Goal: Check status: Check status

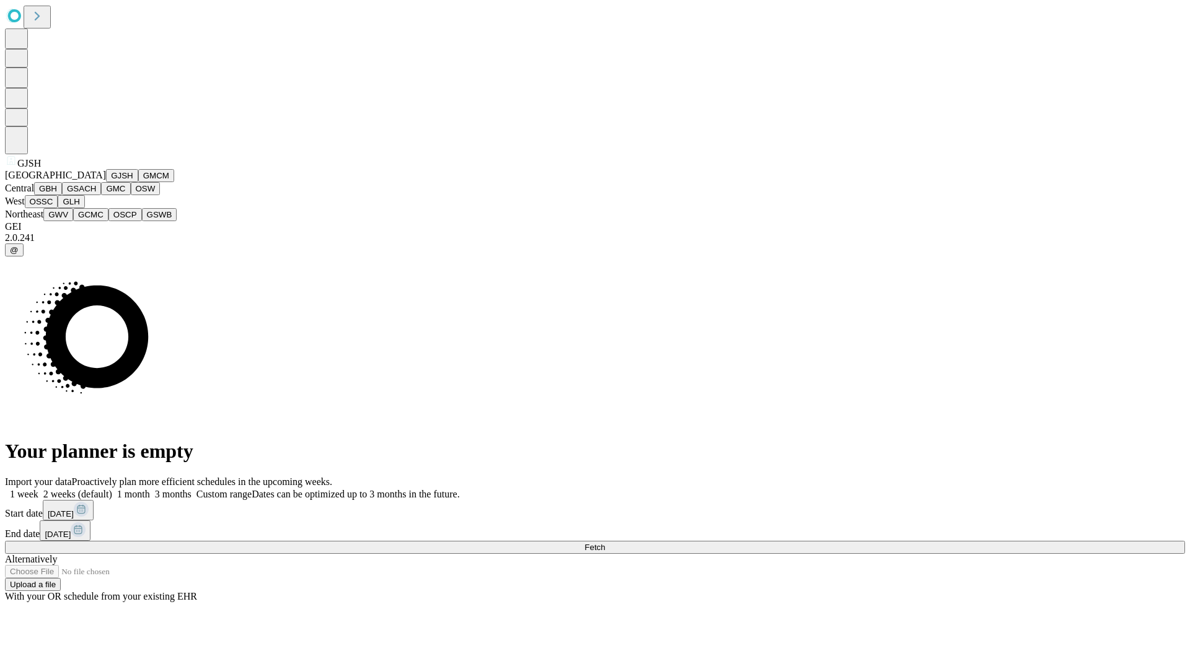
click at [106, 182] on button "GJSH" at bounding box center [122, 175] width 32 height 13
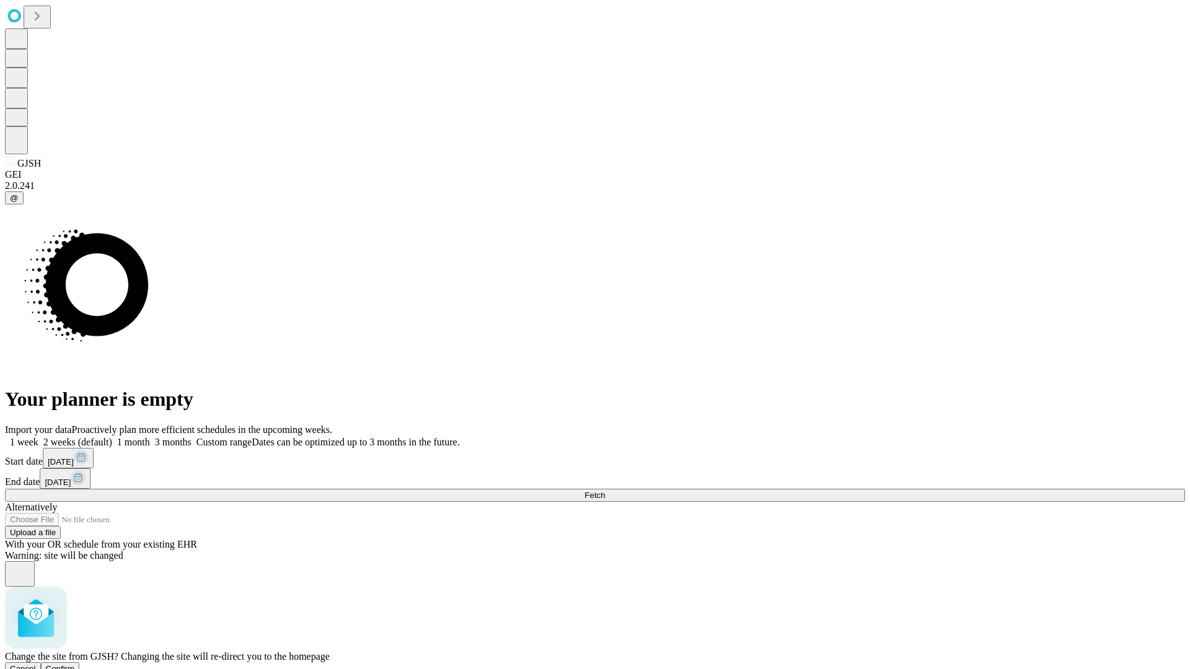
click at [75, 664] on span "Confirm" at bounding box center [60, 668] width 29 height 9
click at [38, 437] on label "1 week" at bounding box center [21, 442] width 33 height 11
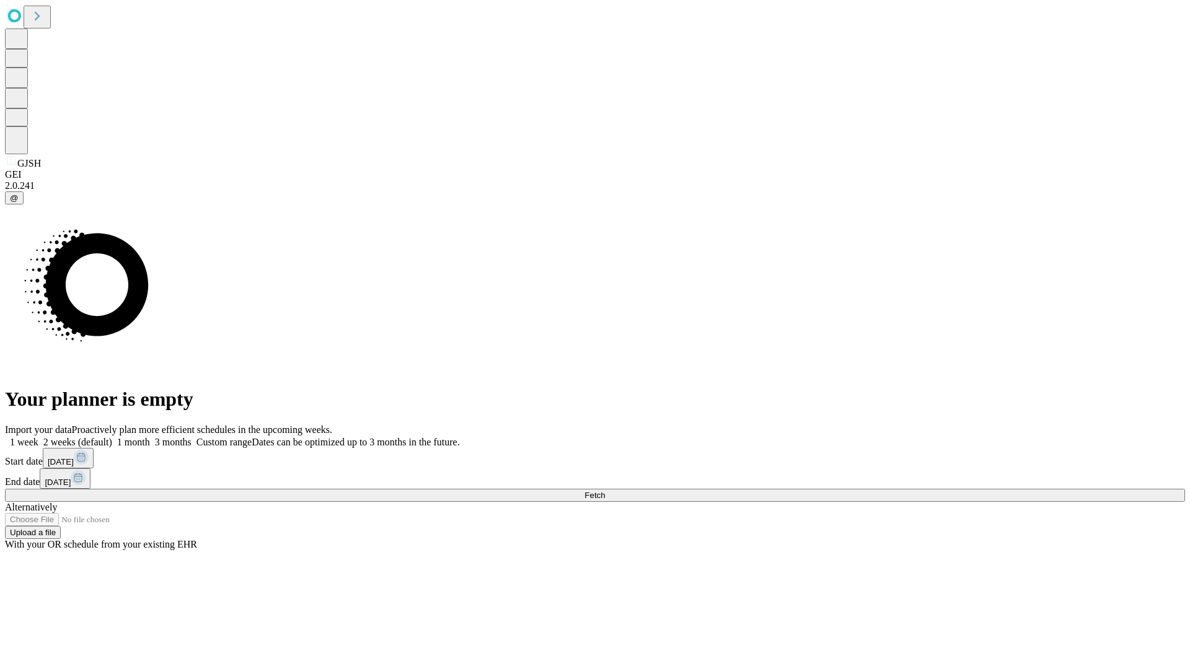
click at [605, 491] on span "Fetch" at bounding box center [594, 495] width 20 height 9
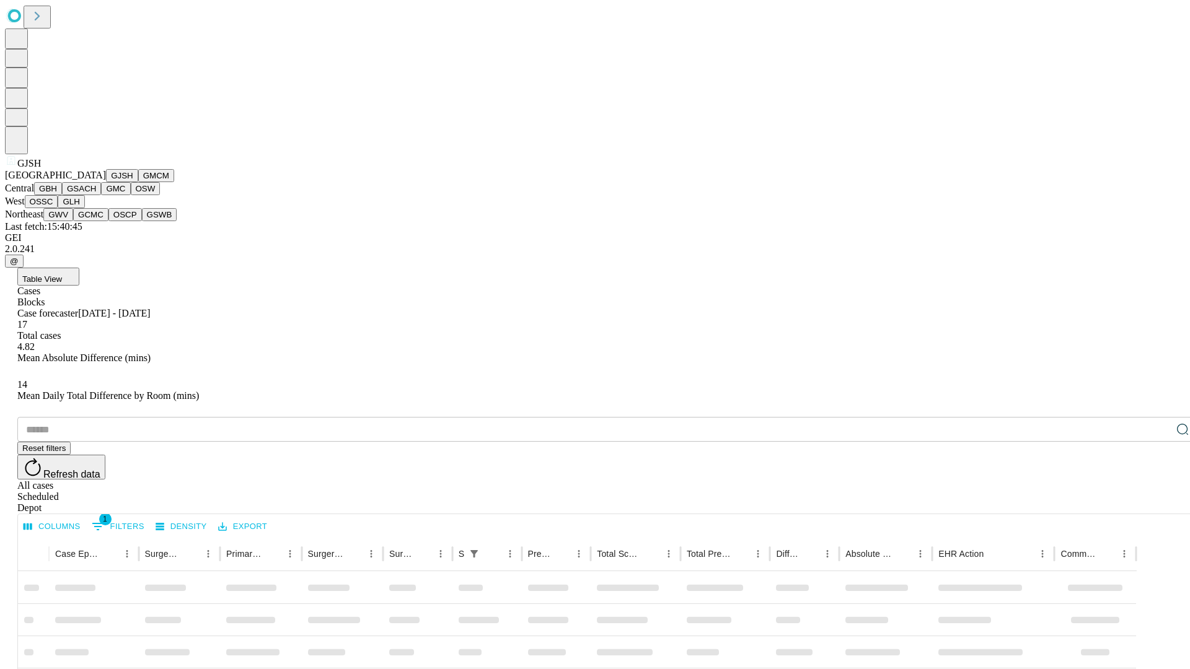
click at [138, 182] on button "GMCM" at bounding box center [156, 175] width 36 height 13
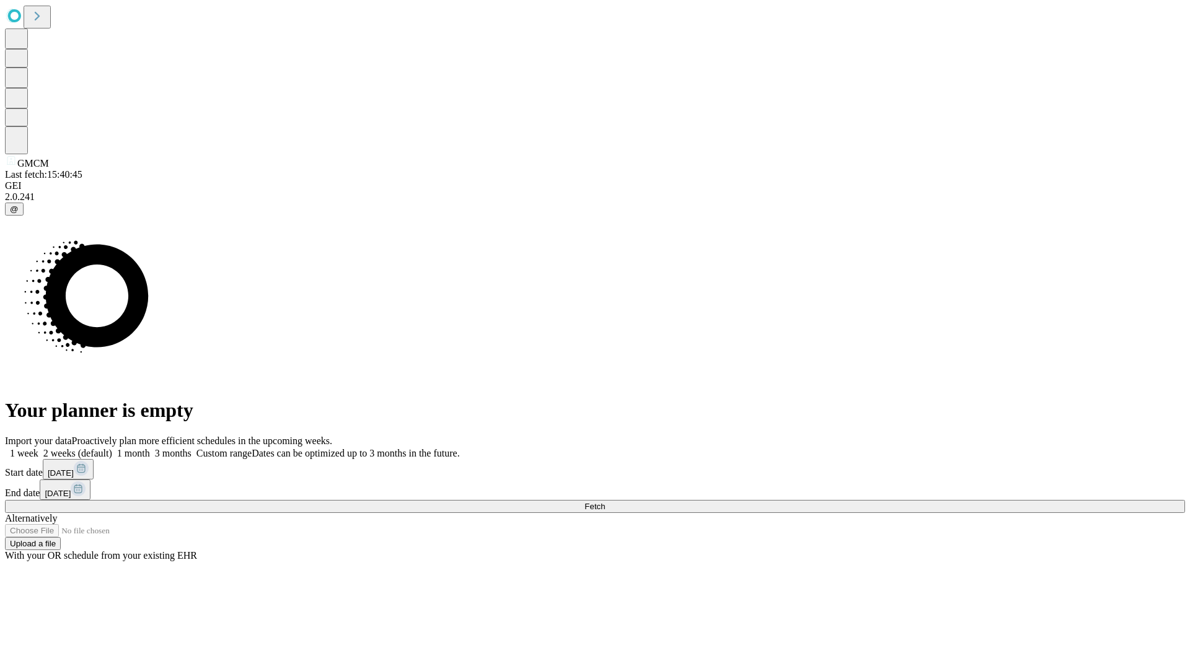
click at [38, 448] on label "1 week" at bounding box center [21, 453] width 33 height 11
click at [605, 502] on span "Fetch" at bounding box center [594, 506] width 20 height 9
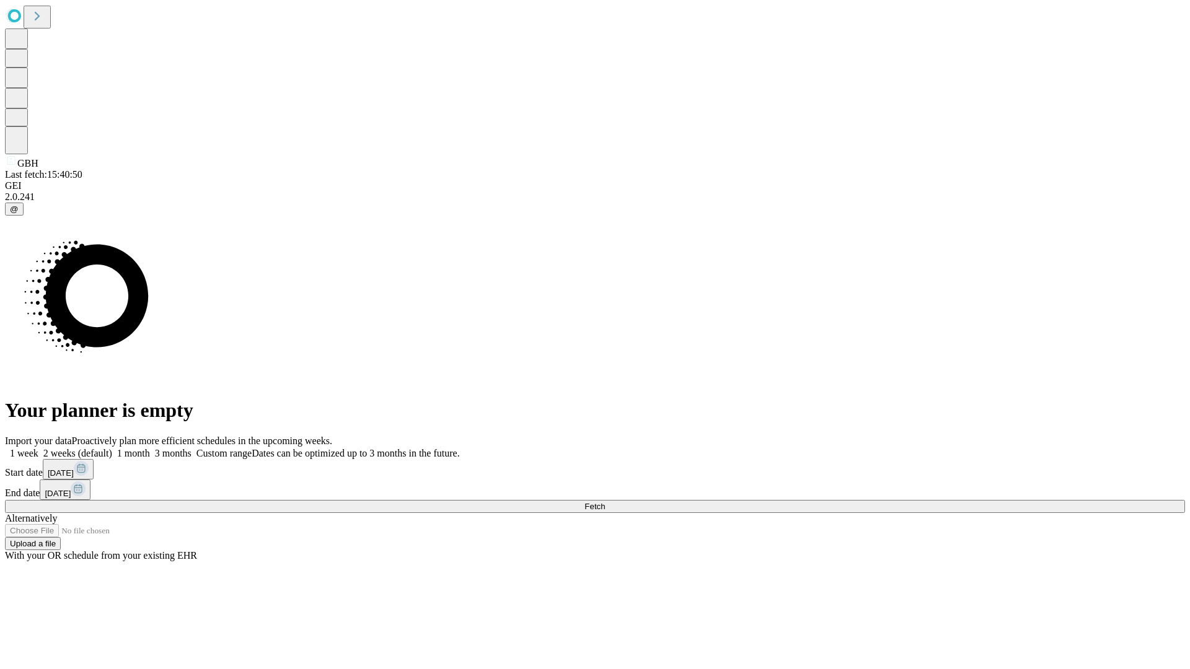
click at [38, 448] on label "1 week" at bounding box center [21, 453] width 33 height 11
click at [605, 502] on span "Fetch" at bounding box center [594, 506] width 20 height 9
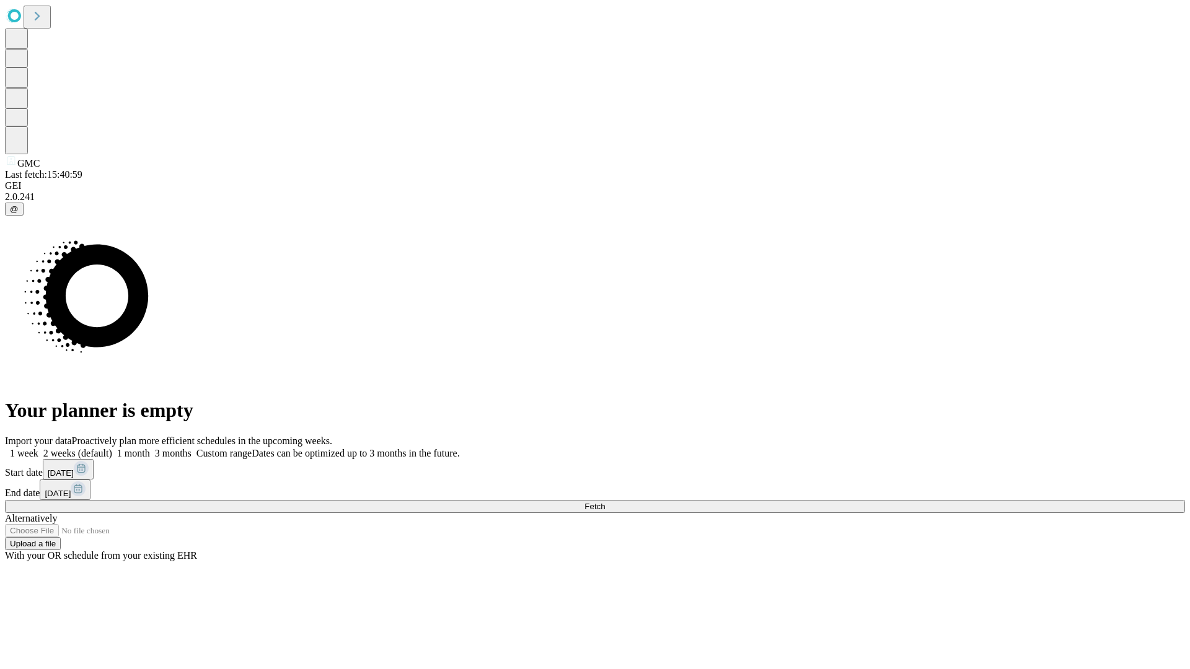
click at [38, 448] on label "1 week" at bounding box center [21, 453] width 33 height 11
click at [605, 502] on span "Fetch" at bounding box center [594, 506] width 20 height 9
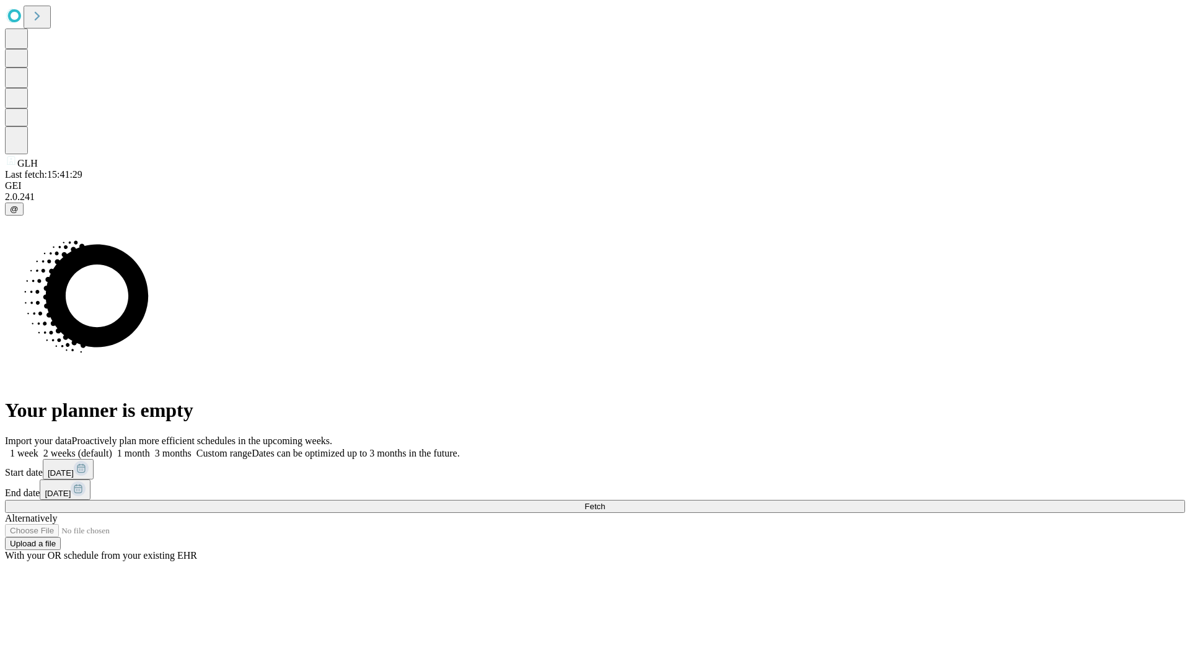
click at [38, 448] on label "1 week" at bounding box center [21, 453] width 33 height 11
click at [605, 502] on span "Fetch" at bounding box center [594, 506] width 20 height 9
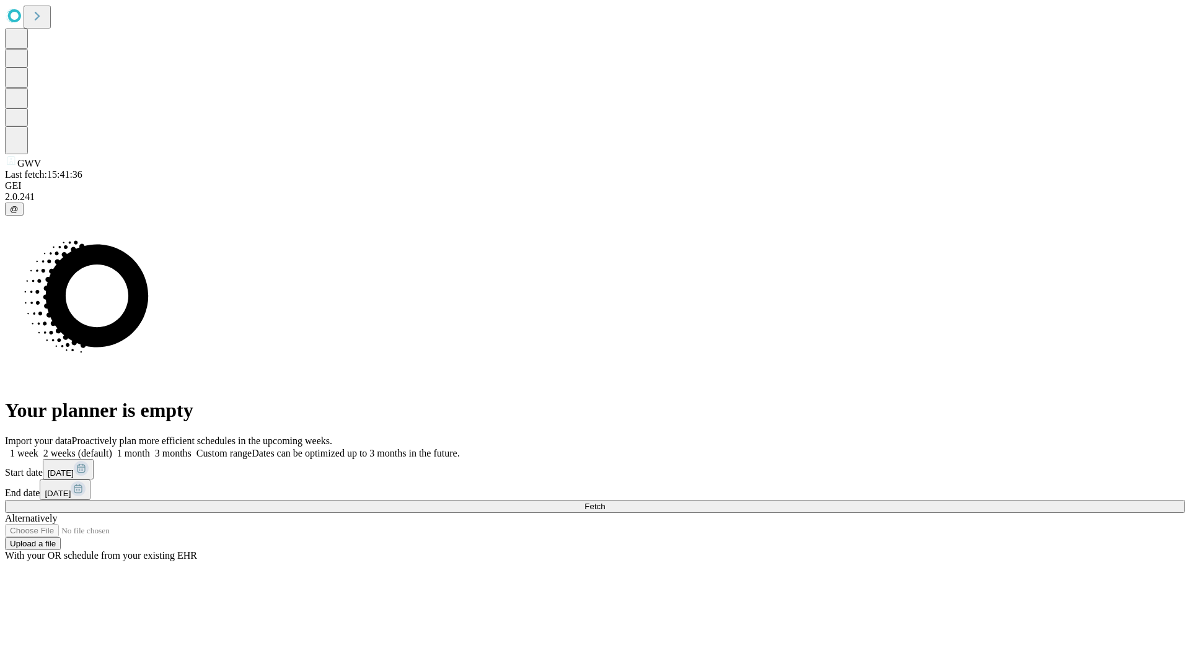
click at [38, 448] on label "1 week" at bounding box center [21, 453] width 33 height 11
click at [605, 502] on span "Fetch" at bounding box center [594, 506] width 20 height 9
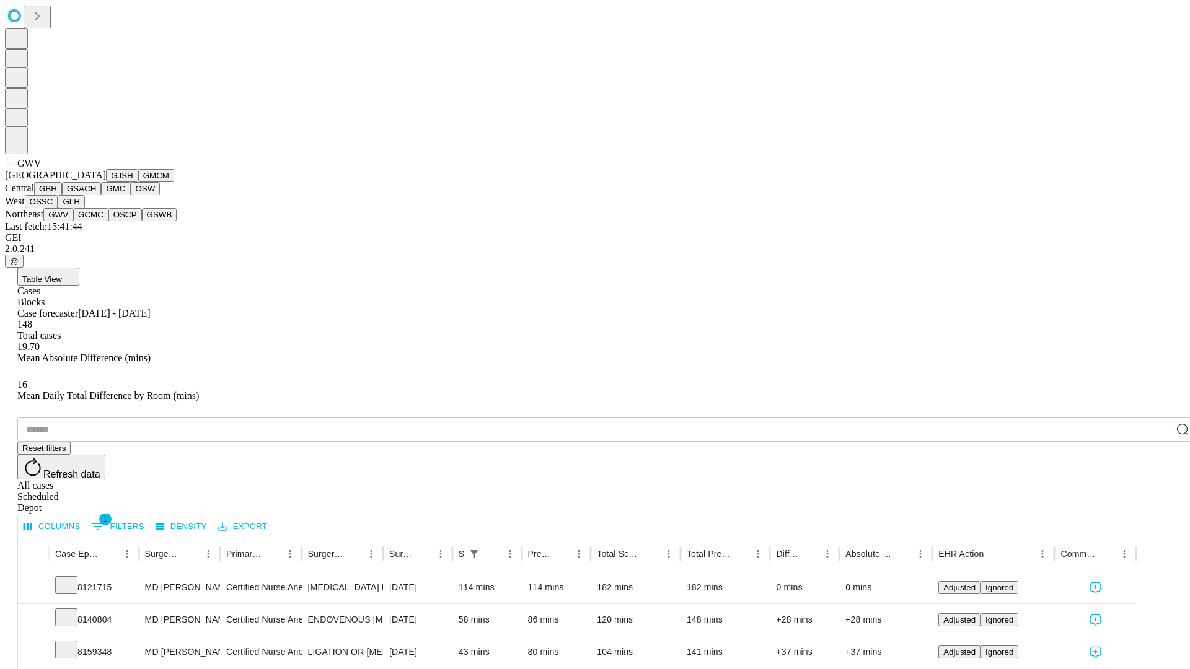
click at [96, 221] on button "GCMC" at bounding box center [90, 214] width 35 height 13
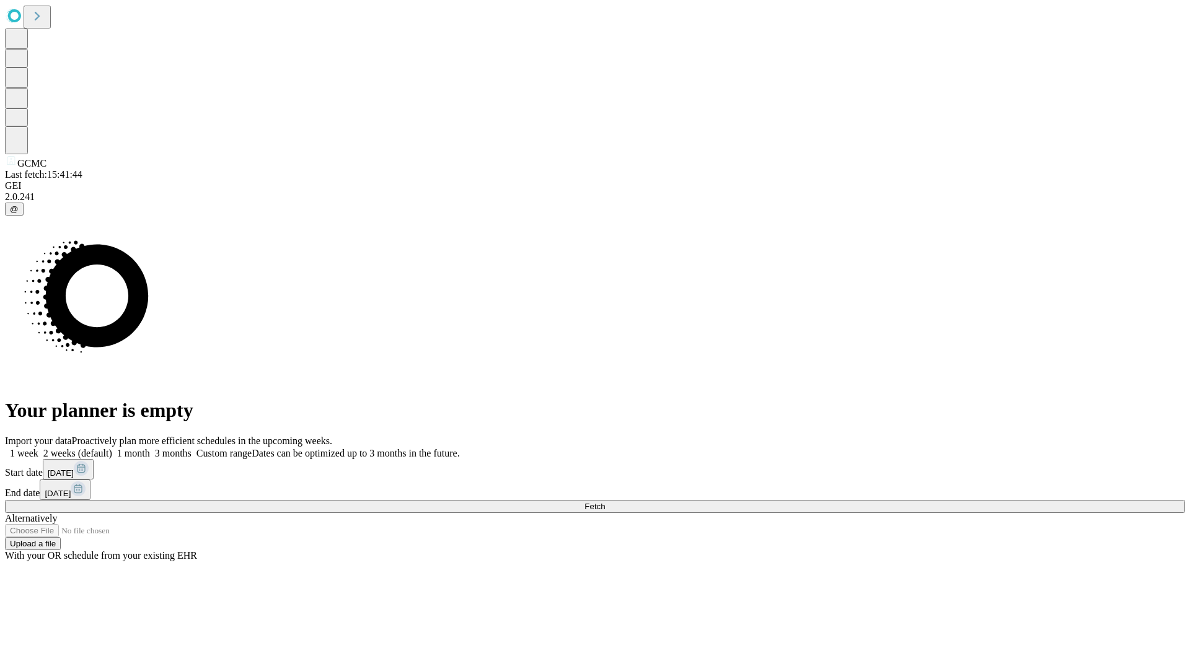
click at [605, 502] on span "Fetch" at bounding box center [594, 506] width 20 height 9
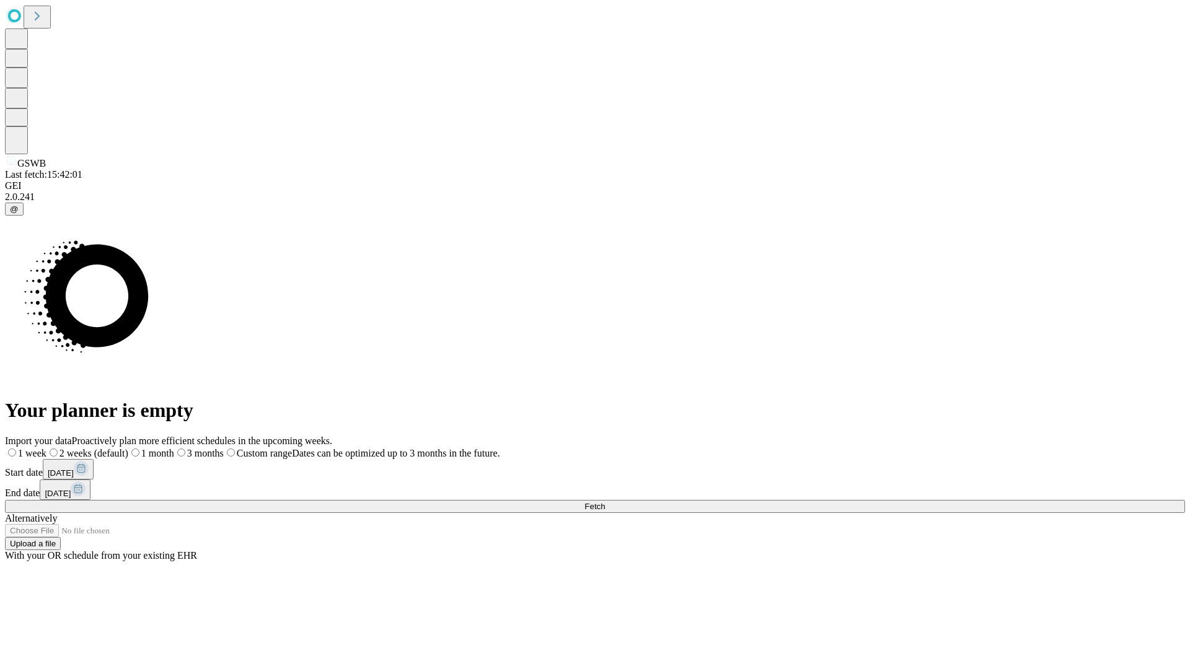
click at [46, 448] on label "1 week" at bounding box center [26, 453] width 42 height 11
click at [605, 502] on span "Fetch" at bounding box center [594, 506] width 20 height 9
